Goal: Transaction & Acquisition: Obtain resource

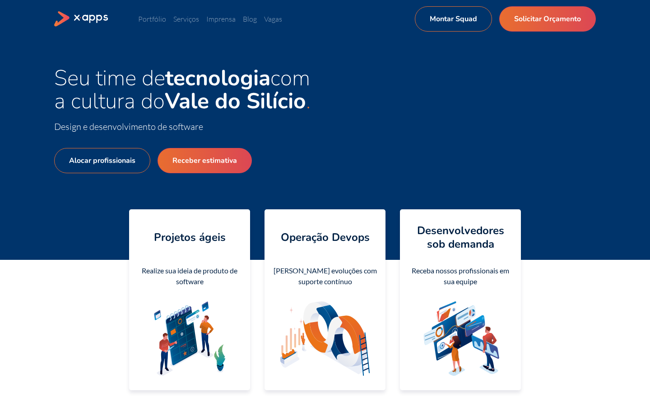
click at [149, 26] on div "Portfólio Serviços Imprensa Blog Vagas Montar Squad Solicitar Orçamento Montar …" at bounding box center [325, 18] width 542 height 25
click at [180, 14] on ul "Portfólio Serviços Imprensa Blog Vagas Montar Squad Solicitar Orçamento" at bounding box center [276, 19] width 277 height 11
click at [185, 17] on link "Serviços" at bounding box center [186, 18] width 26 height 9
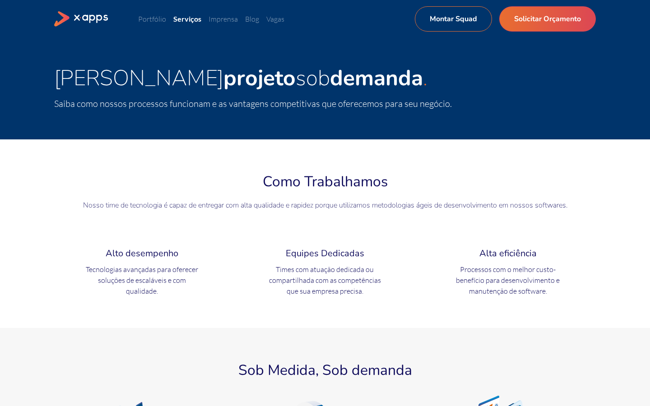
click at [230, 234] on div "Como Trabalhamos Nosso time de tecnologia é capaz de entregar com alta qualidad…" at bounding box center [325, 234] width 542 height 126
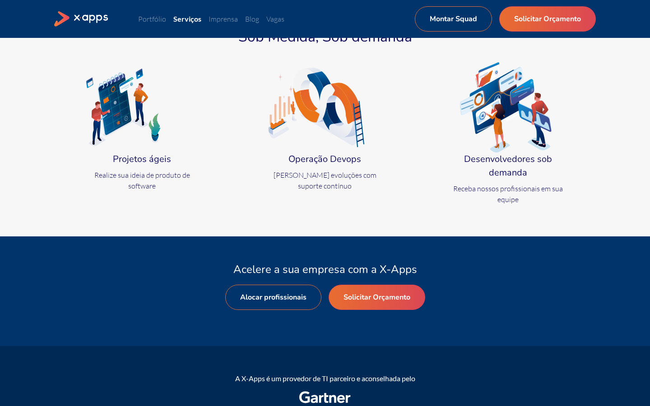
scroll to position [319, 0]
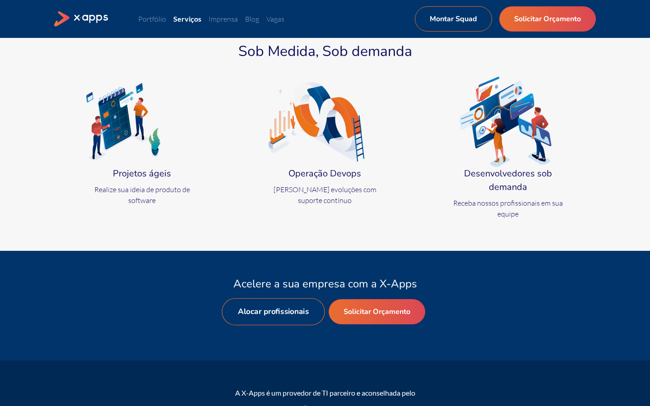
click at [277, 316] on link "Alocar profissionais" at bounding box center [273, 312] width 103 height 27
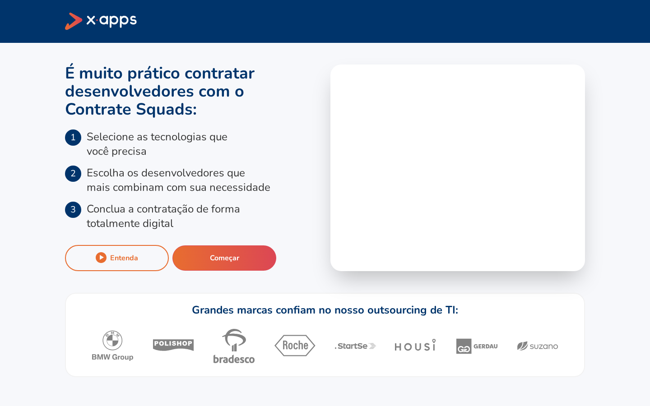
drag, startPoint x: 112, startPoint y: 135, endPoint x: 124, endPoint y: 135, distance: 11.3
click at [118, 135] on p "Selecione as tecnologias que você precisa" at bounding box center [157, 144] width 141 height 29
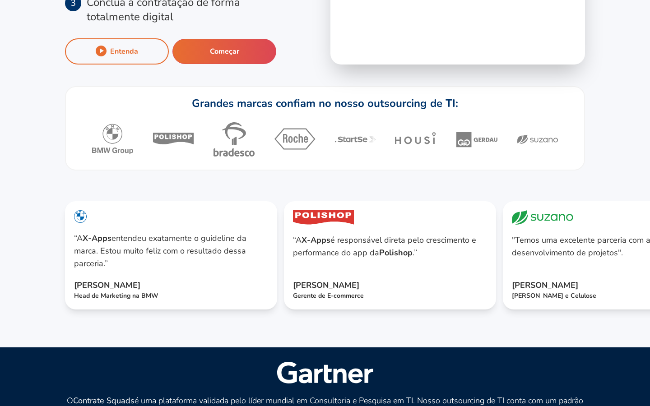
scroll to position [205, 0]
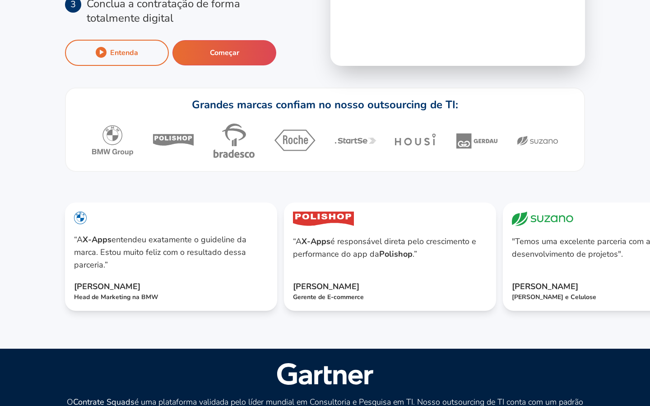
click at [234, 158] on icon at bounding box center [233, 147] width 29 height 19
drag, startPoint x: 234, startPoint y: 191, endPoint x: 383, endPoint y: 201, distance: 148.9
click at [383, 162] on div at bounding box center [325, 140] width 468 height 43
click at [636, 268] on icon at bounding box center [632, 257] width 22 height 22
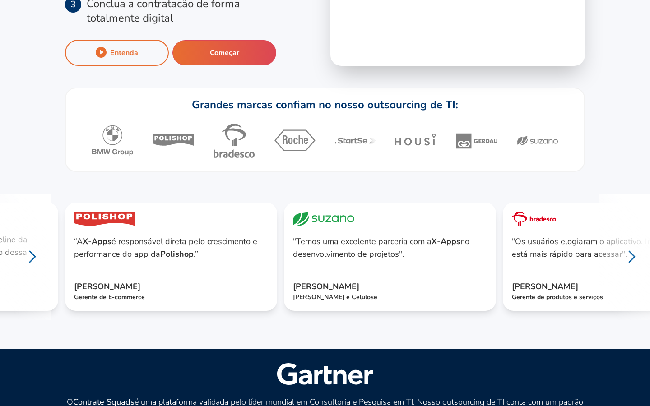
click at [633, 268] on icon at bounding box center [632, 257] width 22 height 22
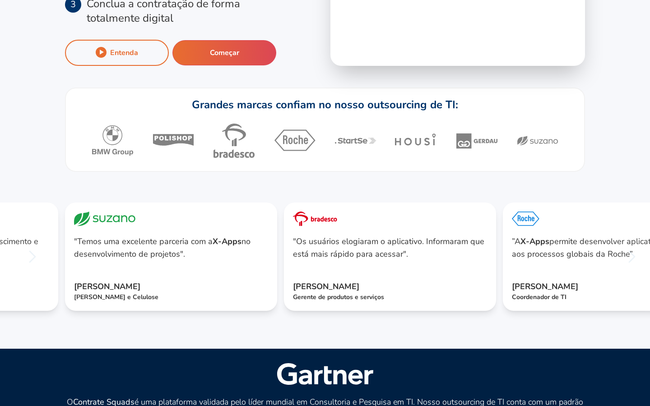
scroll to position [0, 0]
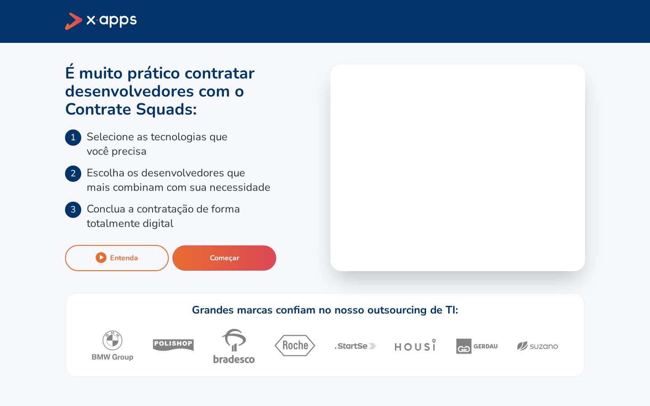
click at [99, 19] on icon at bounding box center [101, 22] width 72 height 18
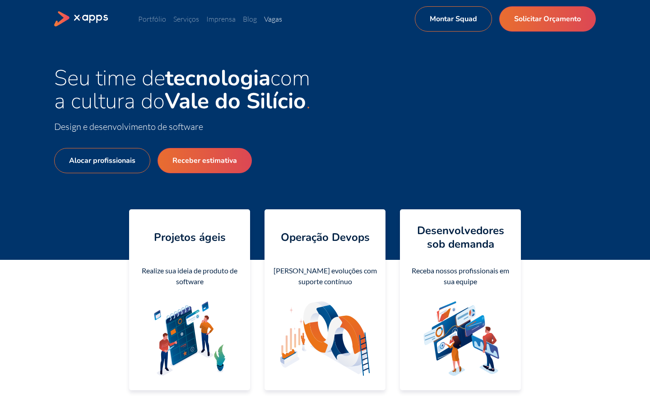
click at [274, 20] on link "Vagas" at bounding box center [273, 18] width 18 height 9
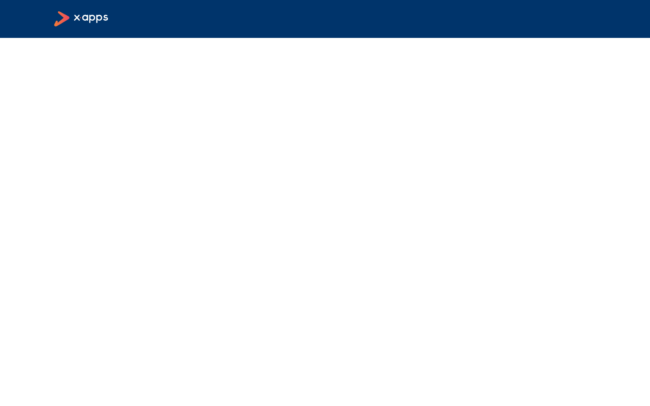
click at [98, 25] on icon at bounding box center [81, 19] width 55 height 16
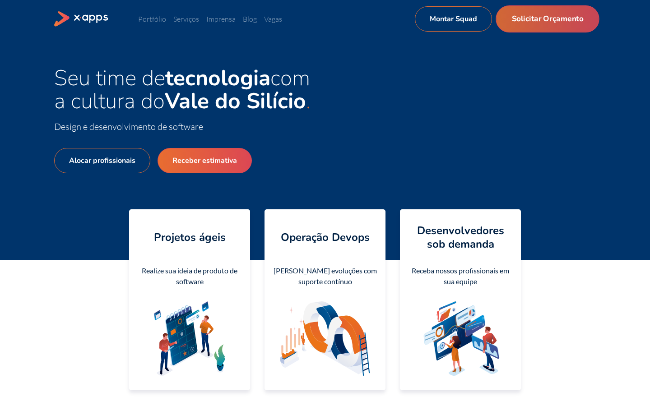
click at [512, 18] on link "Solicitar Orçamento" at bounding box center [547, 18] width 103 height 27
select select "BR"
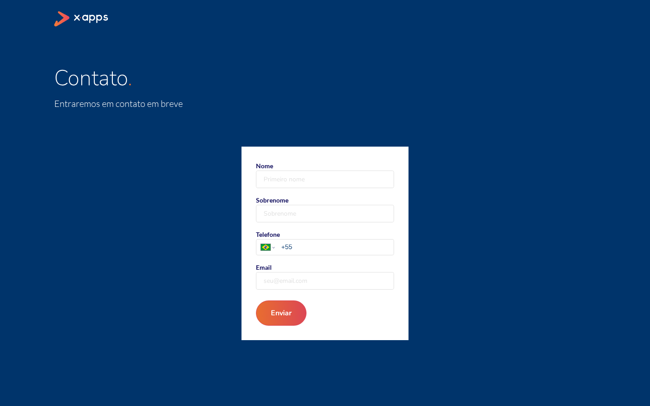
click at [63, 23] on icon at bounding box center [81, 19] width 55 height 16
